Goal: Task Accomplishment & Management: Manage account settings

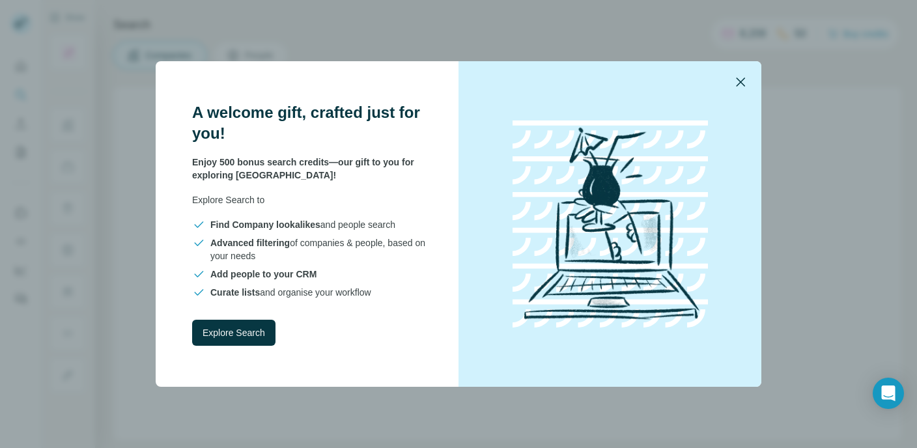
click at [744, 79] on icon "button" at bounding box center [741, 82] width 16 height 16
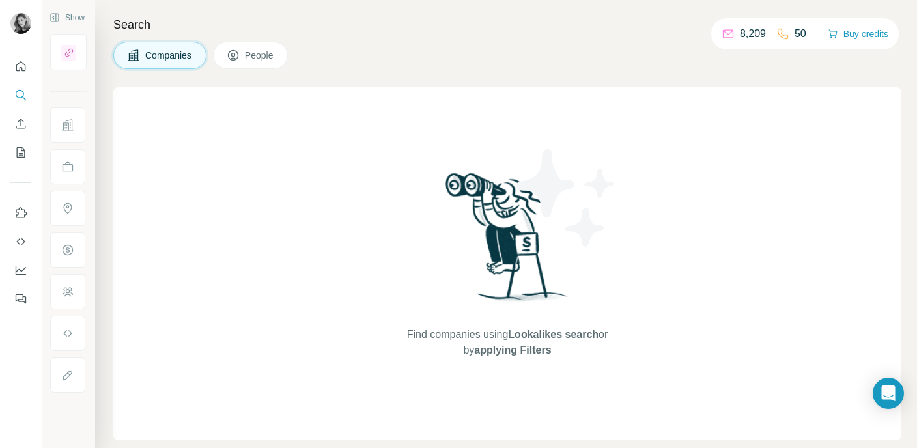
click at [267, 48] on button "People" at bounding box center [251, 55] width 76 height 27
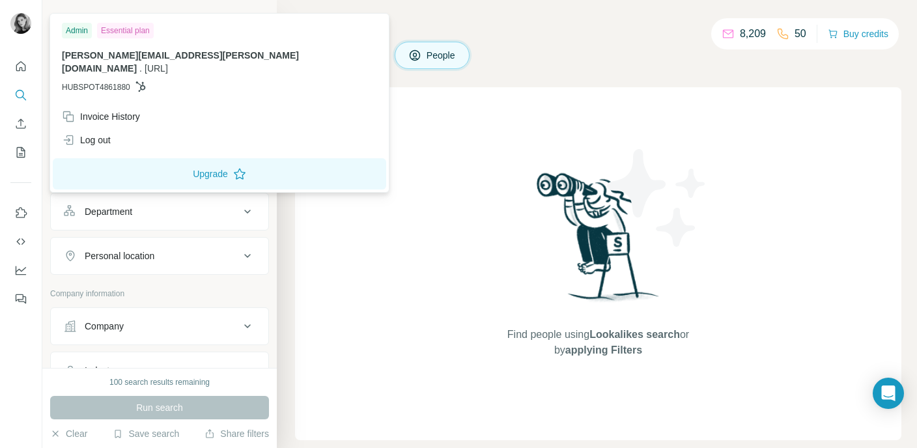
click at [20, 74] on button "Quick start" at bounding box center [20, 66] width 21 height 23
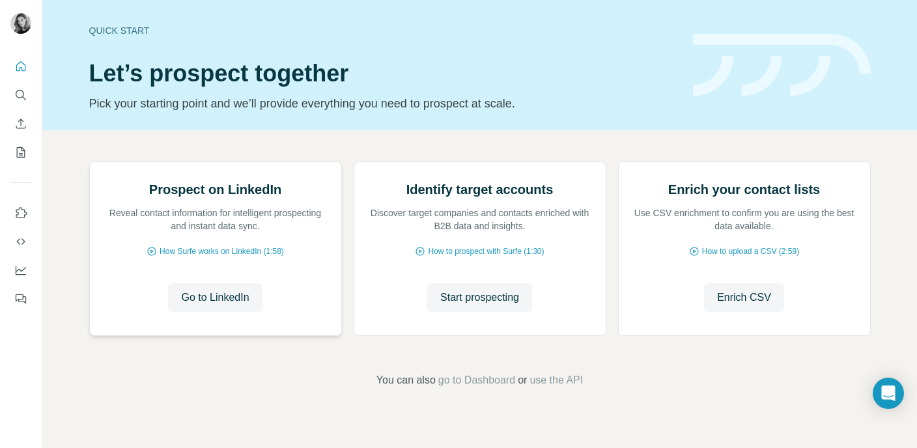
scroll to position [112, 0]
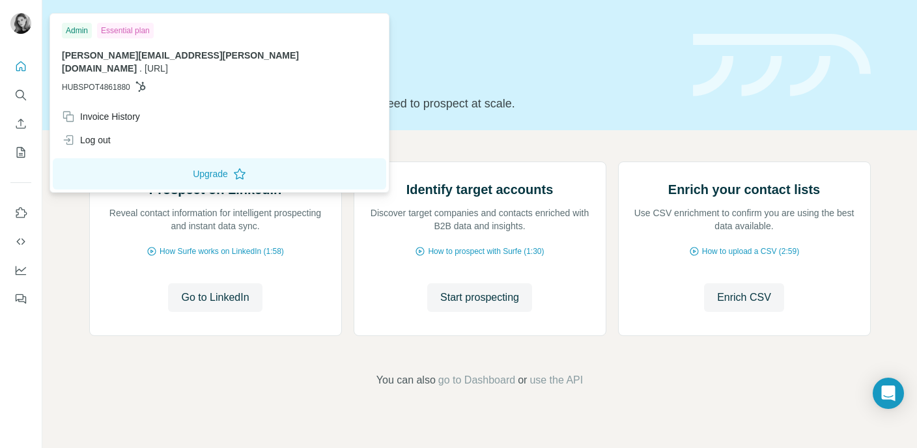
click at [26, 21] on img at bounding box center [20, 23] width 21 height 21
click at [552, 77] on h1 "Let’s prospect together" at bounding box center [383, 74] width 588 height 26
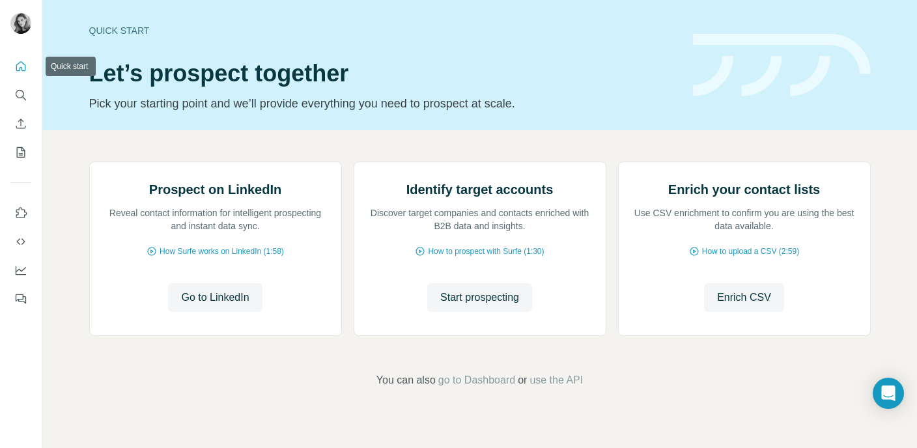
click at [22, 68] on icon "Quick start" at bounding box center [20, 66] width 13 height 13
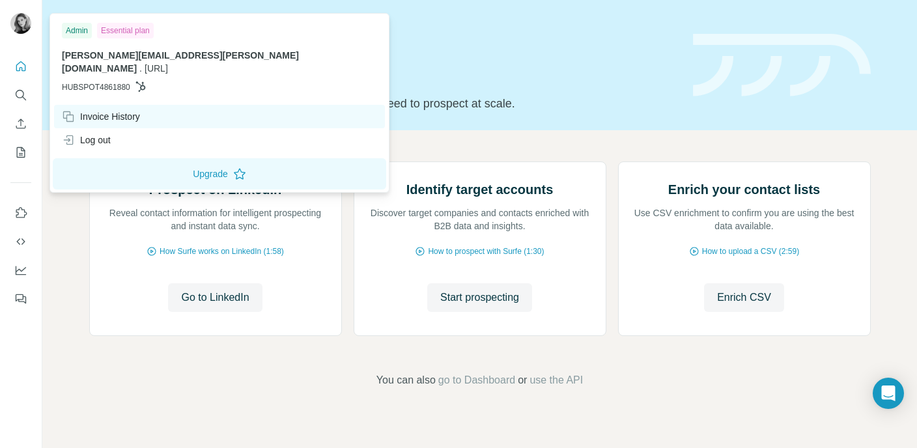
click at [110, 110] on div "Invoice History" at bounding box center [101, 116] width 78 height 13
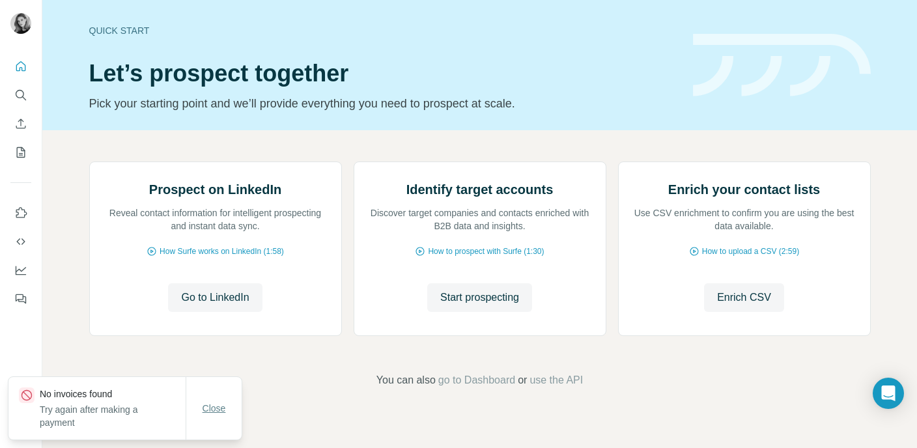
click at [218, 406] on span "Close" at bounding box center [214, 408] width 23 height 13
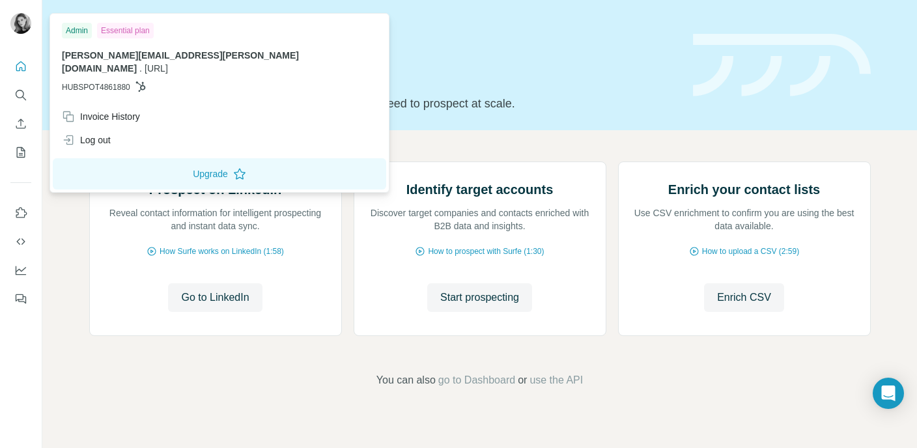
click at [20, 14] on img at bounding box center [20, 23] width 21 height 21
click at [151, 160] on button "Upgrade" at bounding box center [219, 173] width 333 height 31
click at [429, 61] on h1 "Let’s prospect together" at bounding box center [383, 74] width 588 height 26
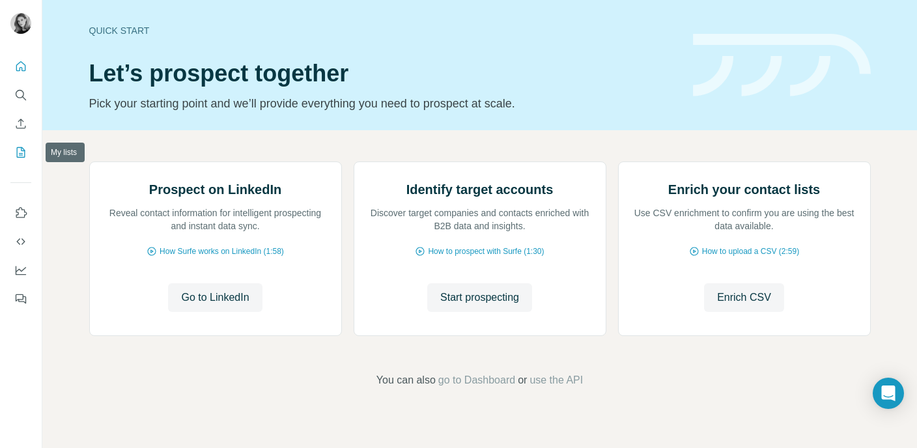
click at [22, 151] on icon "My lists" at bounding box center [20, 152] width 13 height 13
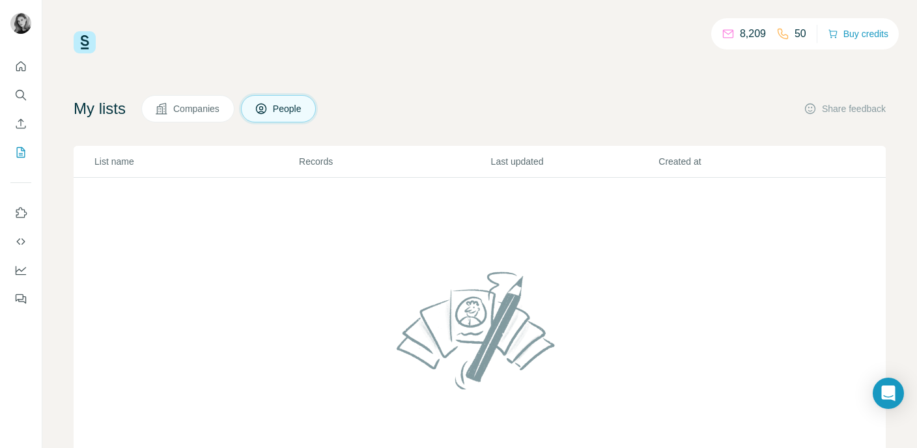
click at [742, 31] on p "8,209" at bounding box center [753, 34] width 26 height 16
click at [795, 32] on p "50" at bounding box center [801, 34] width 12 height 16
click at [186, 107] on span "Companies" at bounding box center [197, 108] width 48 height 13
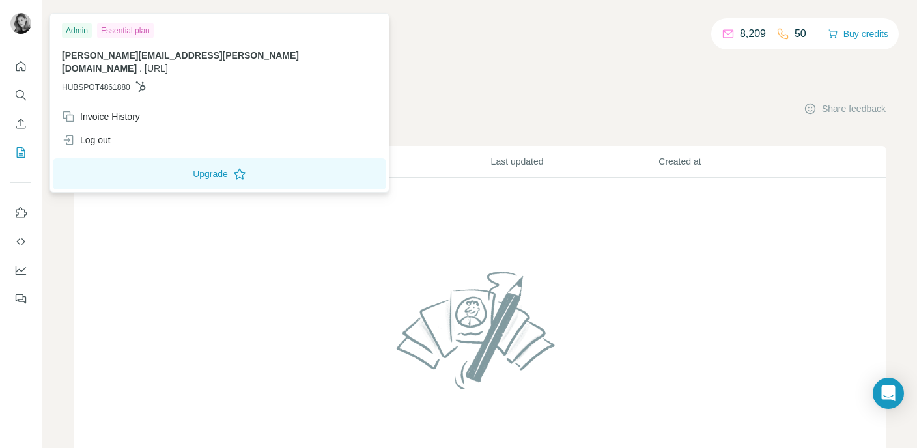
click at [143, 81] on icon at bounding box center [140, 86] width 10 height 10
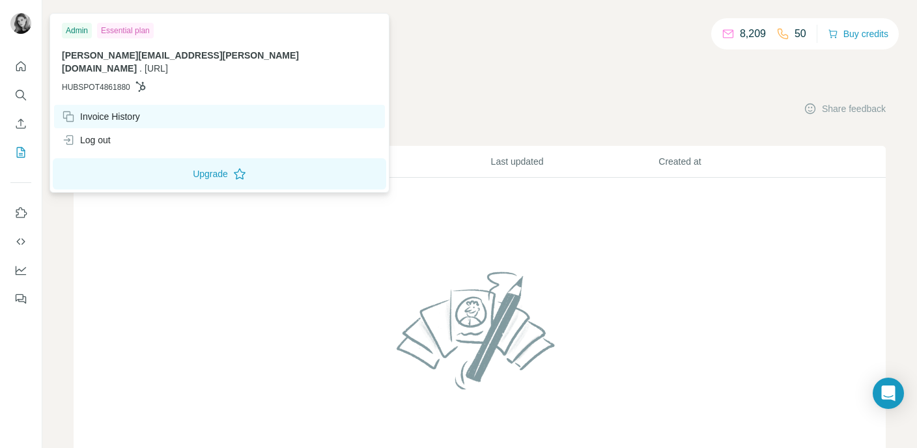
click at [119, 110] on div "Invoice History" at bounding box center [101, 116] width 78 height 13
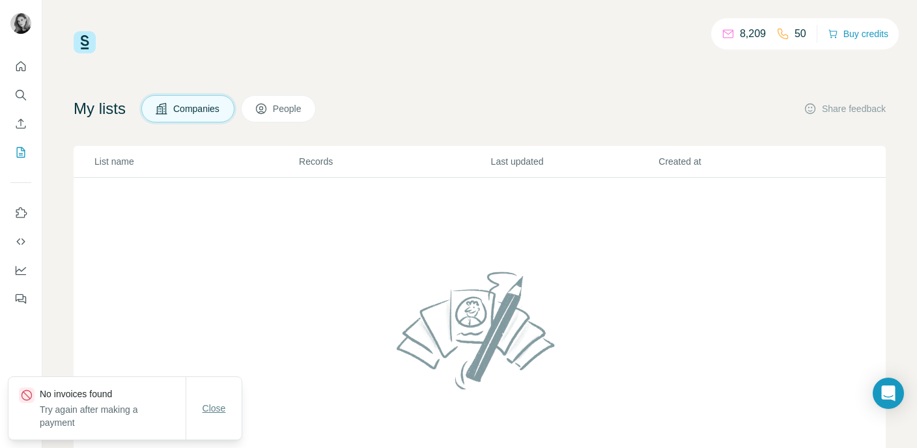
click at [216, 401] on button "Close" at bounding box center [214, 408] width 42 height 23
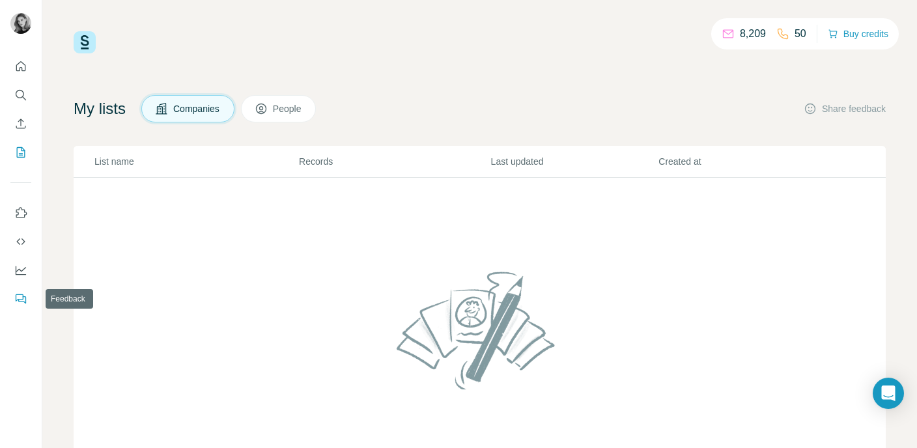
click at [19, 296] on icon "Feedback" at bounding box center [20, 298] width 13 height 13
